Goal: Task Accomplishment & Management: Complete application form

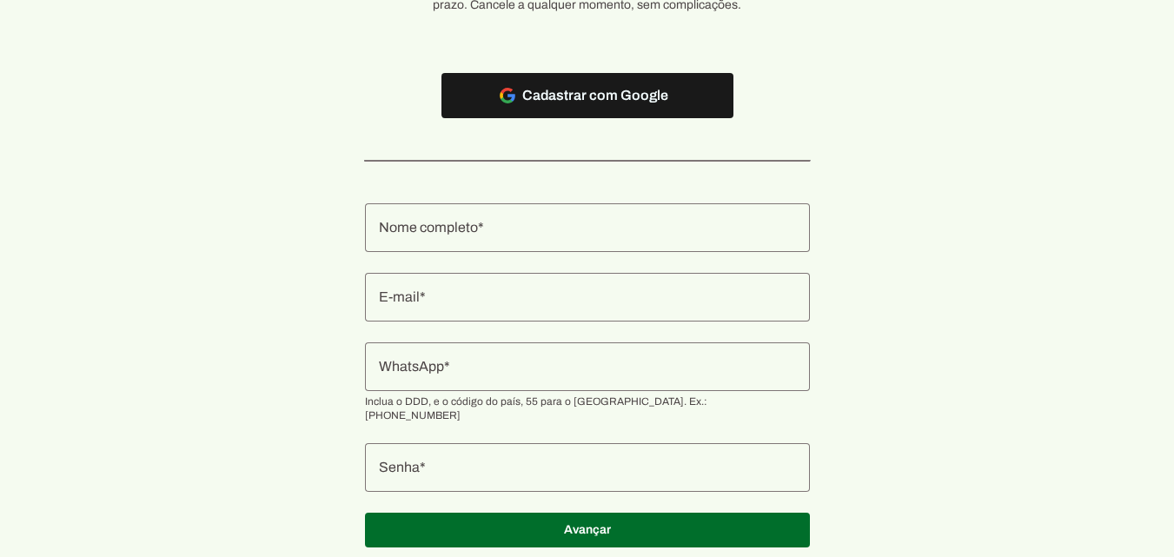
scroll to position [184, 0]
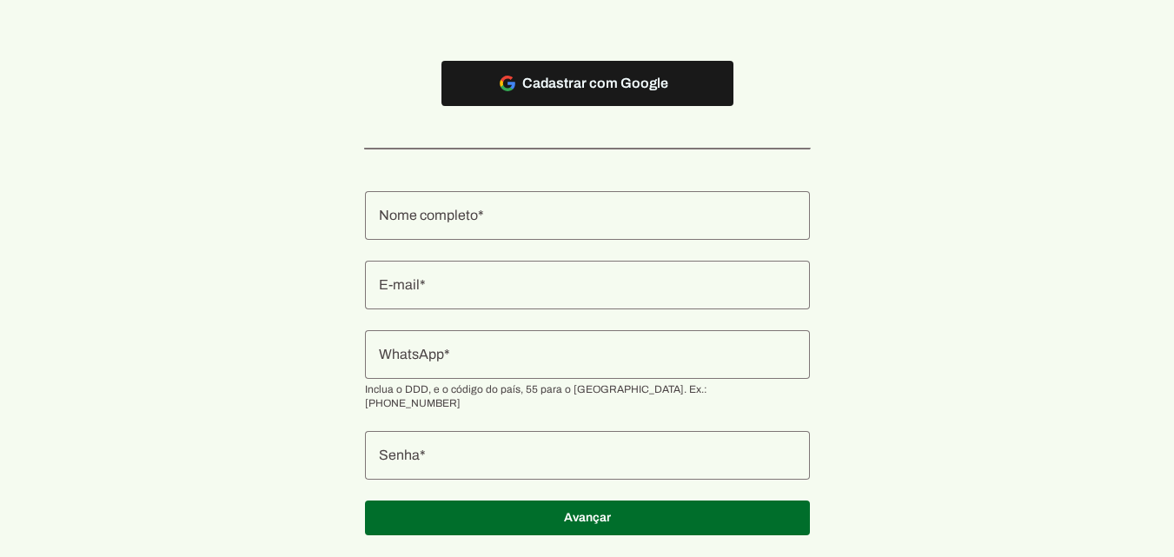
click at [538, 221] on input "Nome completo" at bounding box center [587, 215] width 417 height 21
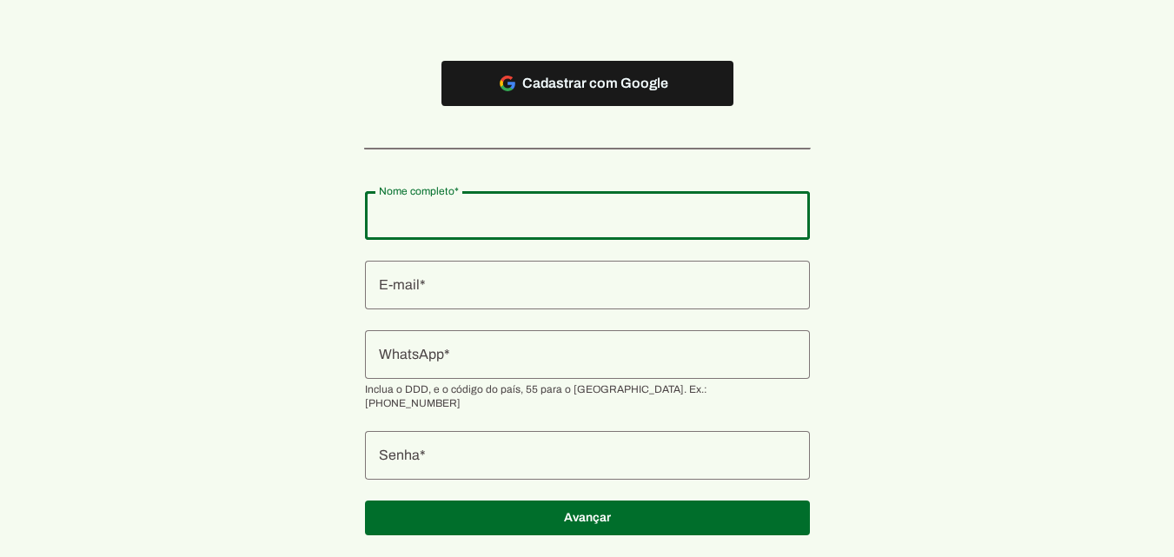
paste input "IRMAOS ALVAREZ SERVICOS MEDICO LTDA"
type input "IRMAOS ALVAREZ SERVICOS MEDICO LTDA"
type md-outlined-text-field "IRMAOS ALVAREZ SERVICOS MEDICO LTDA"
click at [491, 281] on input "E-mail" at bounding box center [587, 285] width 417 height 21
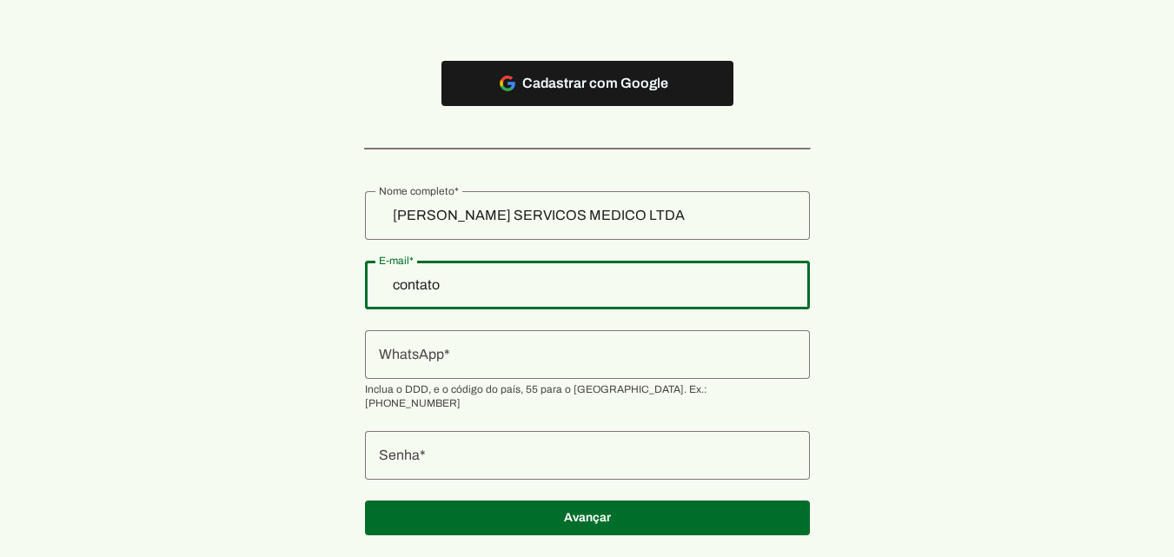
type input "contato"
type md-outlined-text-field "contato"
click at [479, 282] on input "contato" at bounding box center [587, 285] width 417 height 21
drag, startPoint x: 479, startPoint y: 282, endPoint x: 354, endPoint y: 277, distance: 125.2
click at [354, 277] on section "Teste grátis por 7 dias agora! Sem riscos, sem compromissos e sem contratos de …" at bounding box center [587, 207] width 1174 height 698
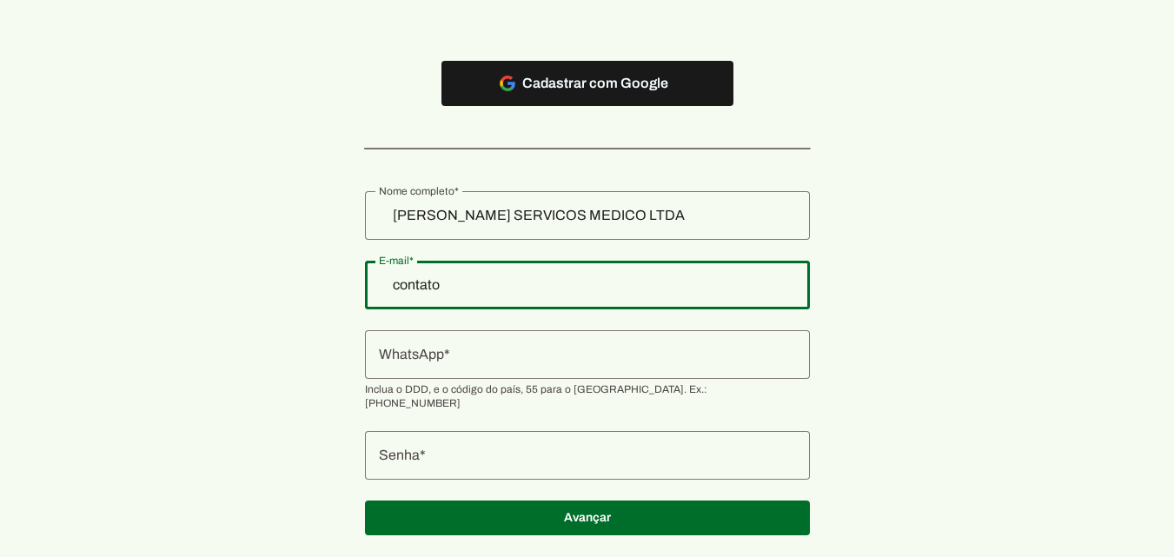
paste input "@drtiagoalvarez.com.br"
type input "contato@drtiagoalvarez.com.br"
type md-outlined-text-field "contato@drtiagoalvarez.com.br"
click at [451, 354] on input "WhatsApp" at bounding box center [587, 354] width 417 height 21
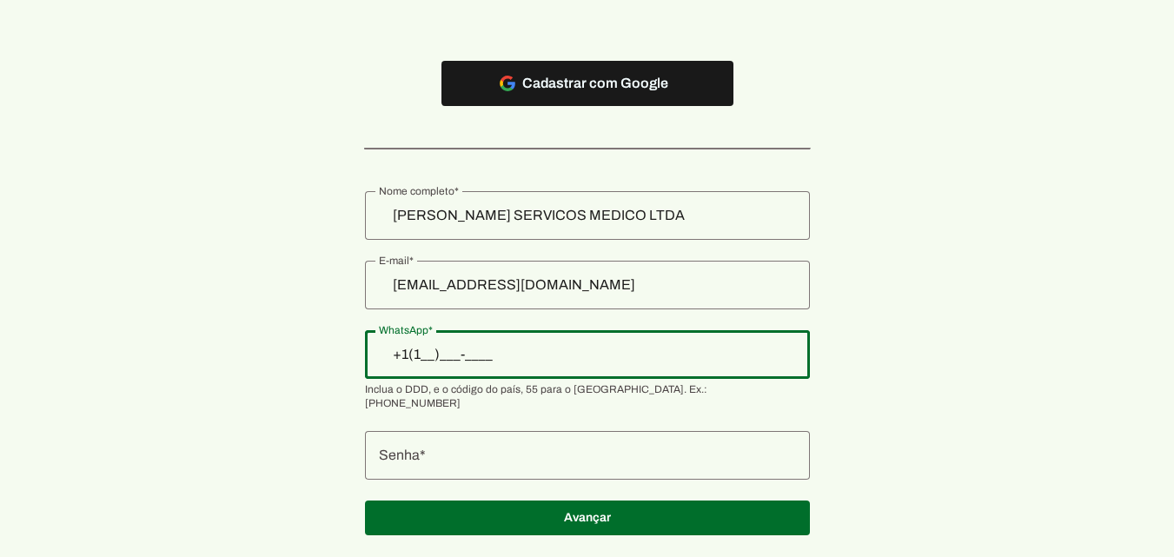
type input "+1(___)___-____"
type input "+55 (11) 9434-4210"
type md-outlined-text-field "+55 (11) 9434-4210"
click at [592, 453] on div at bounding box center [587, 455] width 445 height 49
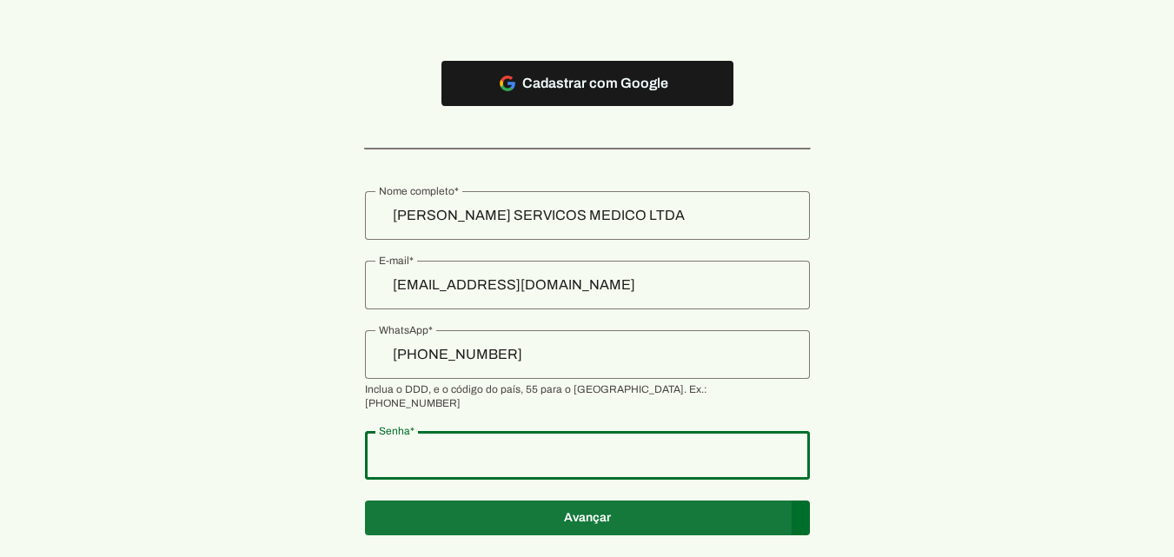
type md-outlined-text-field "1234"
click at [657, 502] on span at bounding box center [587, 518] width 445 height 42
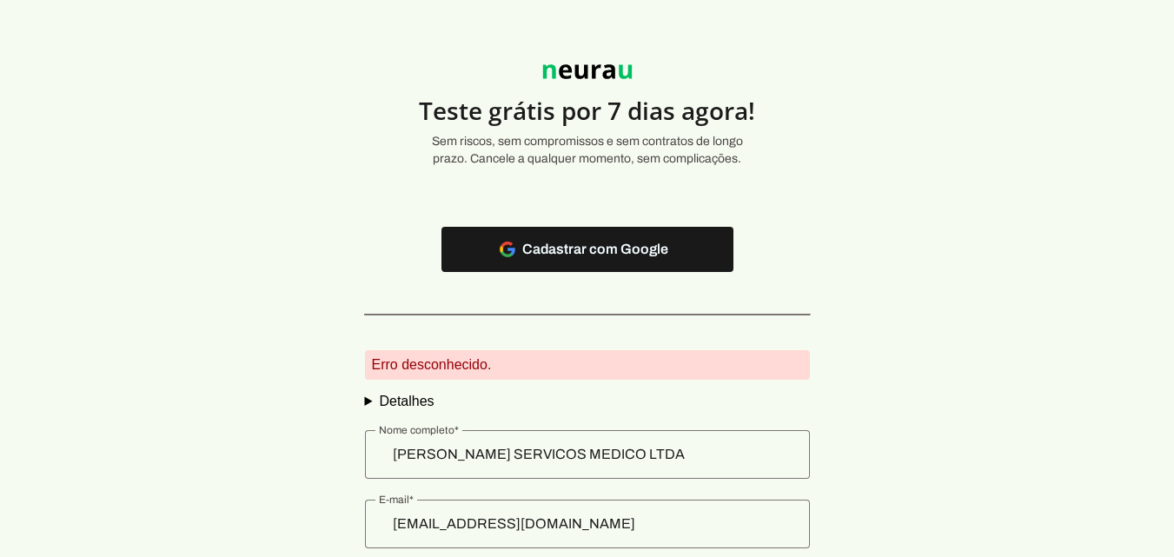
scroll to position [0, 0]
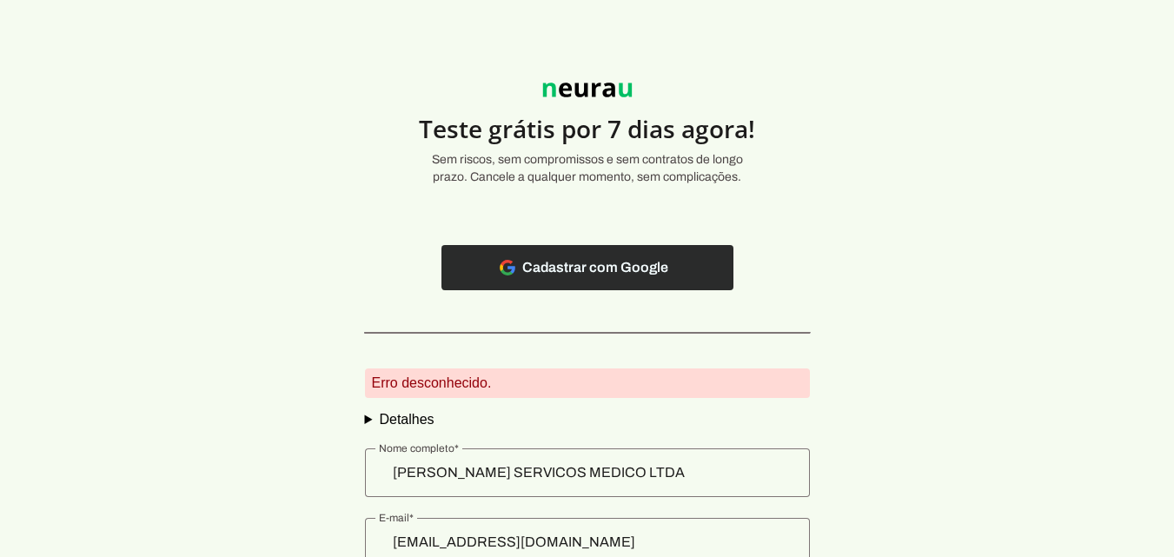
click at [616, 267] on span at bounding box center [587, 268] width 292 height 42
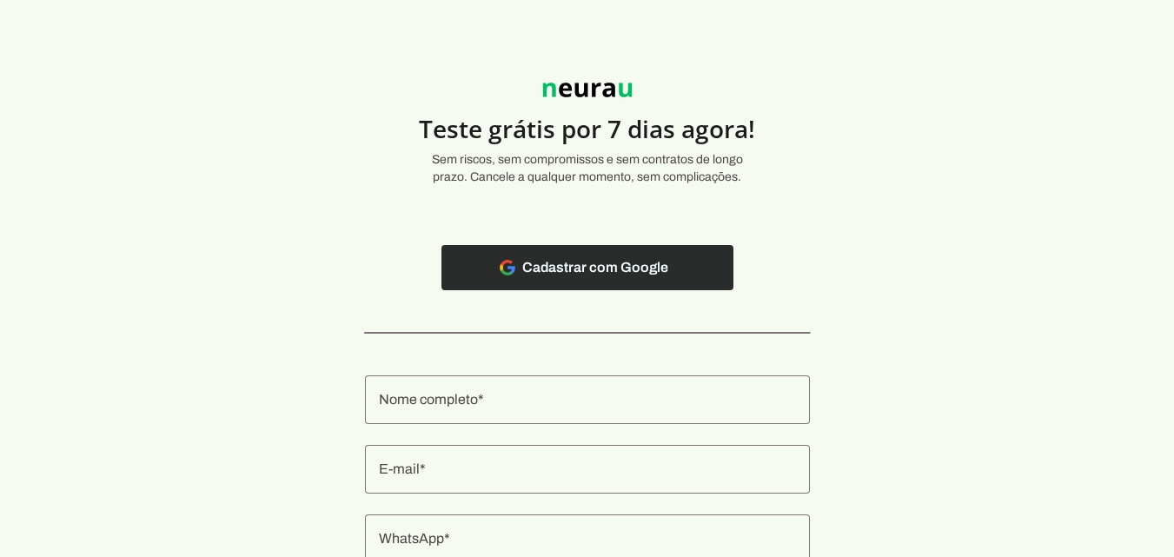
click at [669, 272] on span at bounding box center [587, 268] width 292 height 42
click at [565, 276] on span at bounding box center [587, 268] width 292 height 42
